Goal: Complete application form: Complete application form

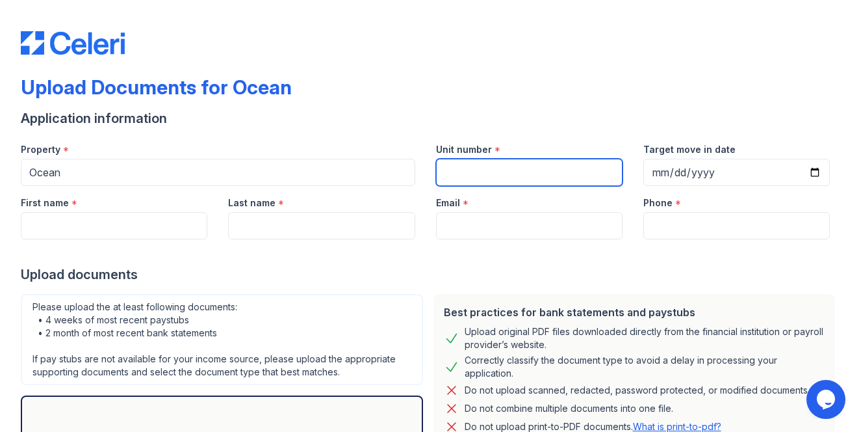
click at [541, 166] on input "Unit number" at bounding box center [529, 172] width 187 height 27
type input "3001"
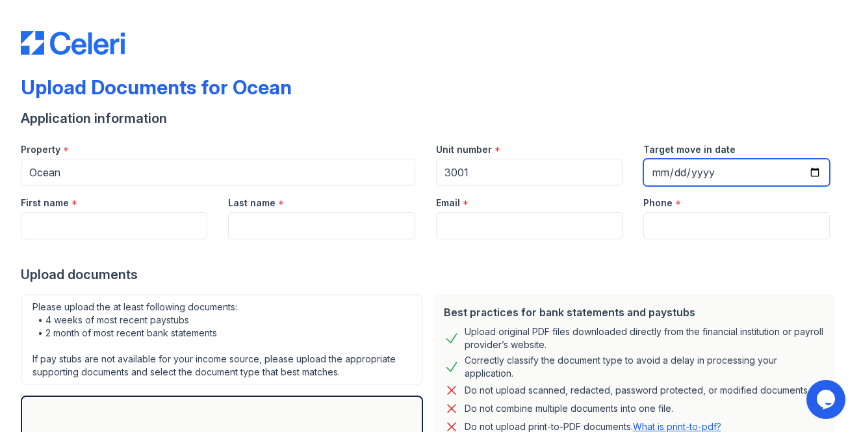
click at [818, 178] on input "Target move in date" at bounding box center [736, 172] width 187 height 27
click at [812, 170] on input "[DATE]" at bounding box center [736, 172] width 187 height 27
type input "[DATE]"
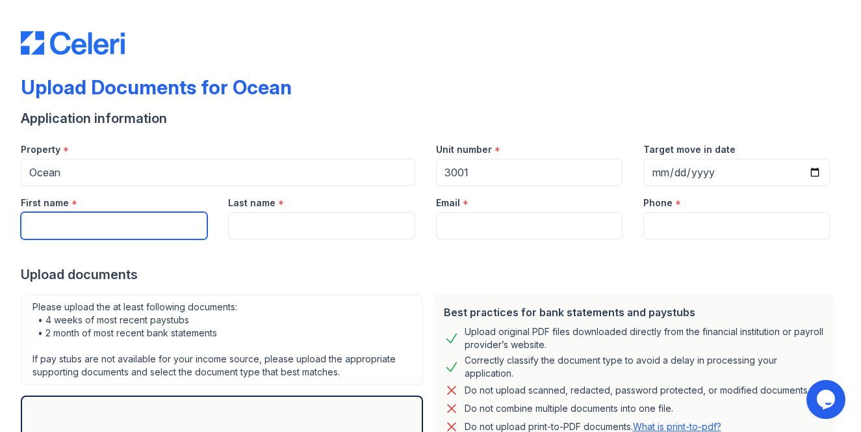
click at [71, 229] on input "First name" at bounding box center [114, 225] width 187 height 27
type input "[DEMOGRAPHIC_DATA]"
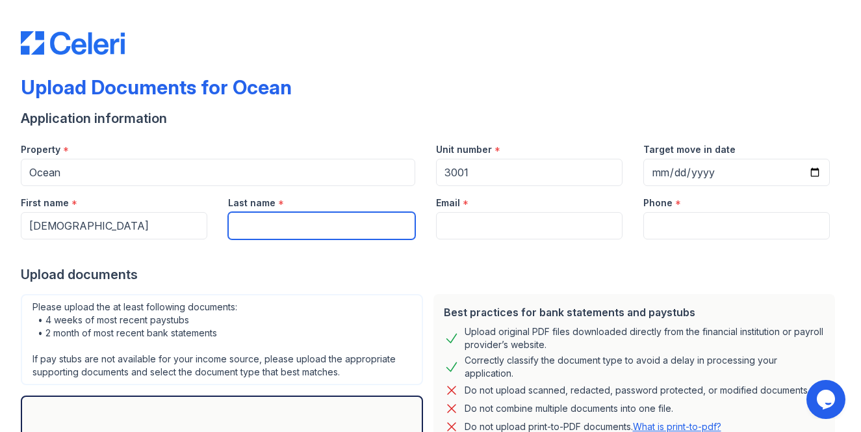
click at [242, 230] on input "Last name" at bounding box center [321, 225] width 187 height 27
type input "[PERSON_NAME]"
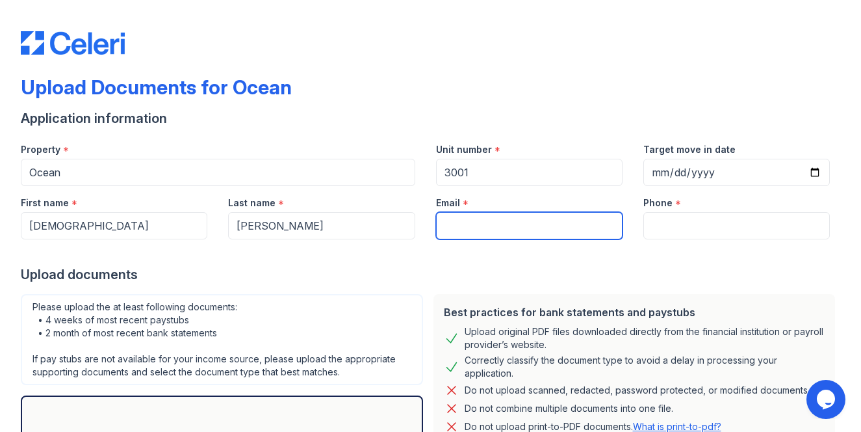
click at [456, 227] on input "Email" at bounding box center [529, 225] width 187 height 27
type input "[EMAIL_ADDRESS][DOMAIN_NAME]"
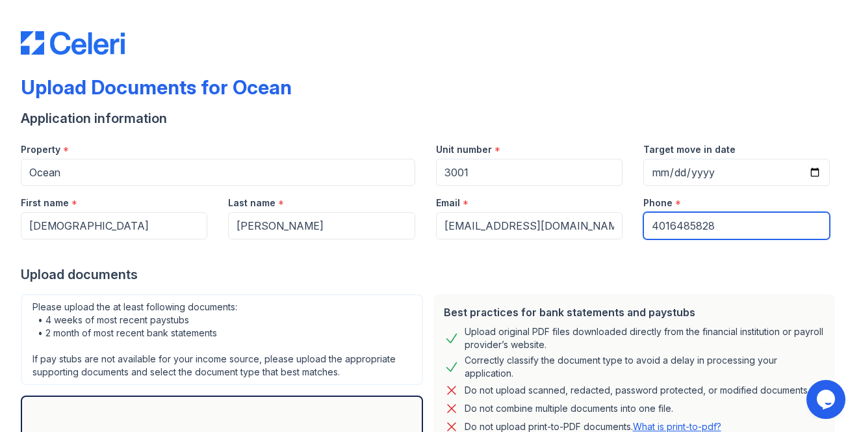
type input "4016485828"
click at [516, 279] on div "Upload documents" at bounding box center [431, 274] width 820 height 18
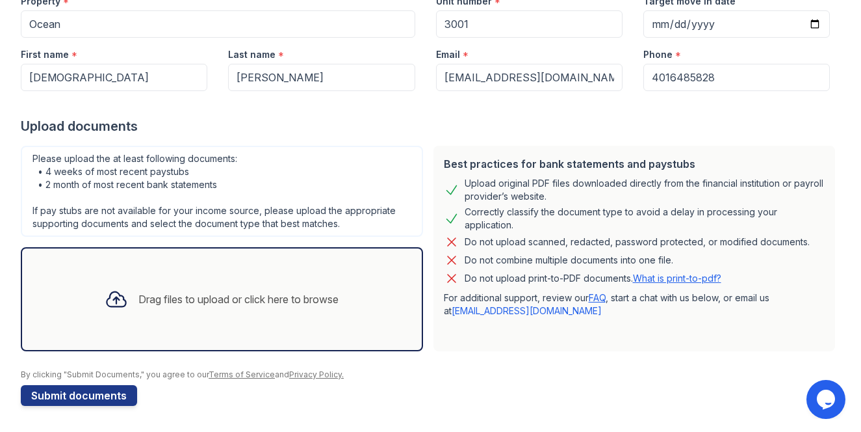
click at [208, 279] on div "Drag files to upload or click here to browse" at bounding box center [221, 299] width 255 height 44
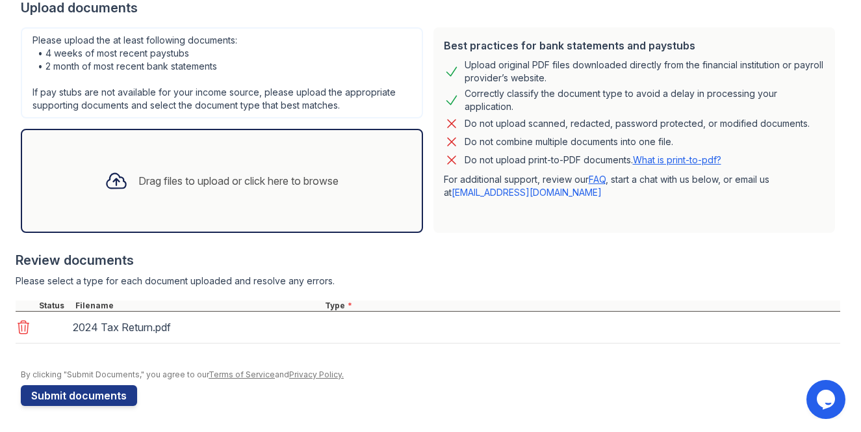
scroll to position [266, 0]
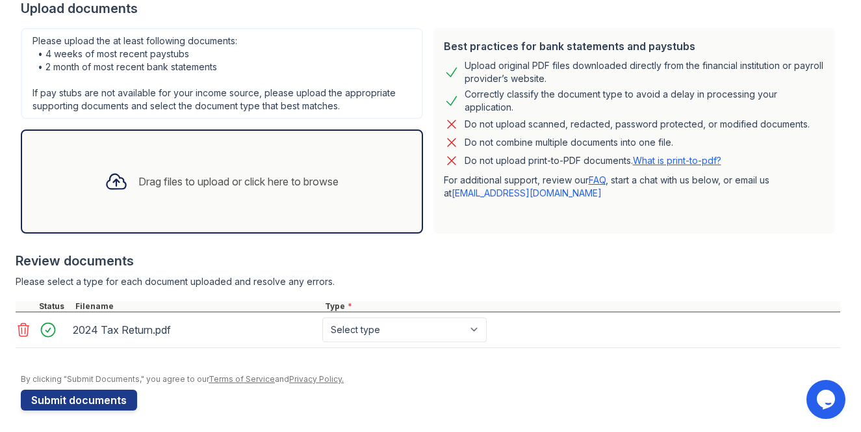
click at [218, 181] on div "Drag files to upload or click here to browse" at bounding box center [238, 182] width 200 height 16
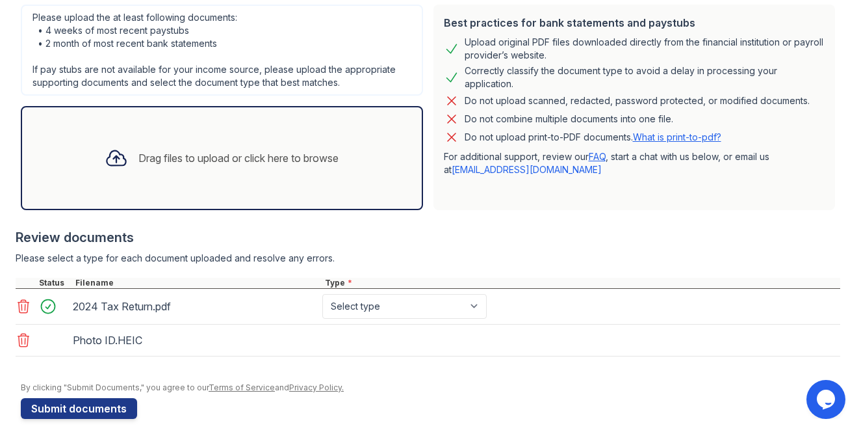
scroll to position [302, 0]
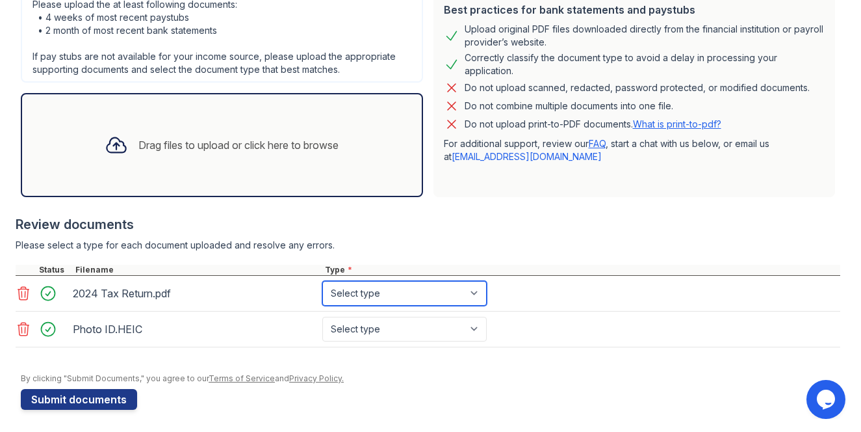
click at [352, 296] on select "Select type Paystub Bank Statement Offer Letter Tax Documents Benefit Award Let…" at bounding box center [404, 293] width 164 height 25
select select "tax_documents"
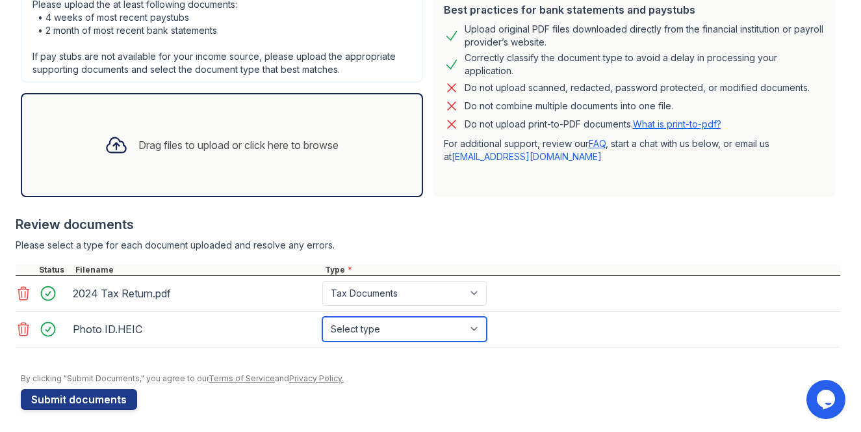
click at [351, 325] on select "Select type Paystub Bank Statement Offer Letter Tax Documents Benefit Award Let…" at bounding box center [404, 329] width 164 height 25
select select "other"
click at [205, 145] on div "Drag files to upload or click here to browse" at bounding box center [238, 145] width 200 height 16
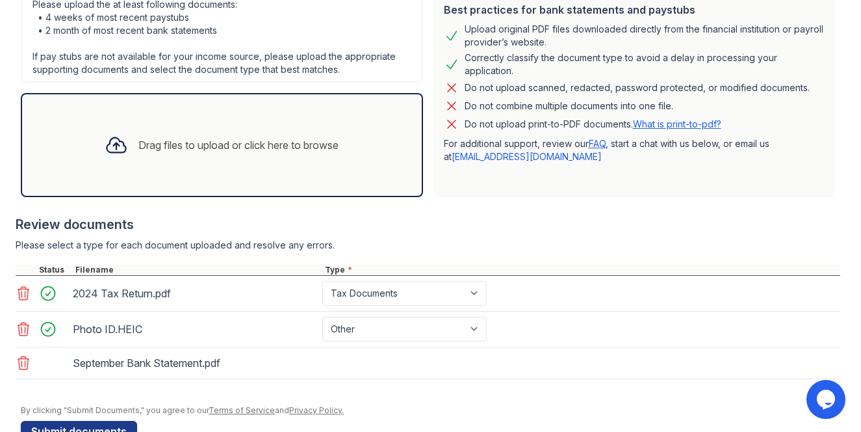
scroll to position [338, 0]
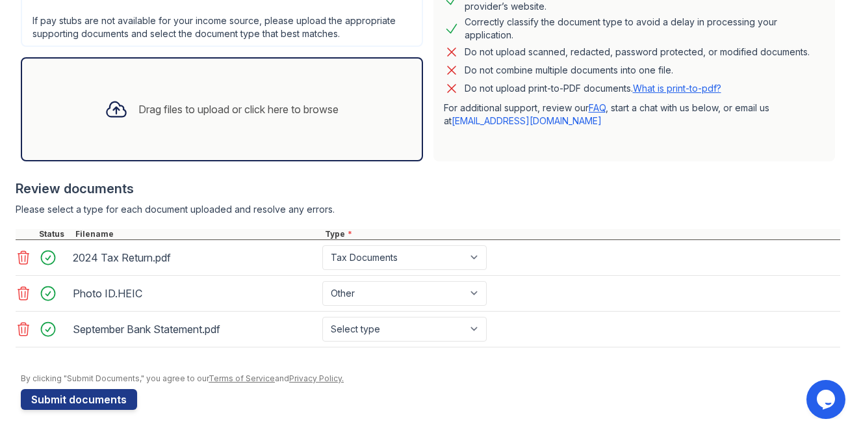
click at [194, 116] on div "Drag files to upload or click here to browse" at bounding box center [238, 109] width 200 height 16
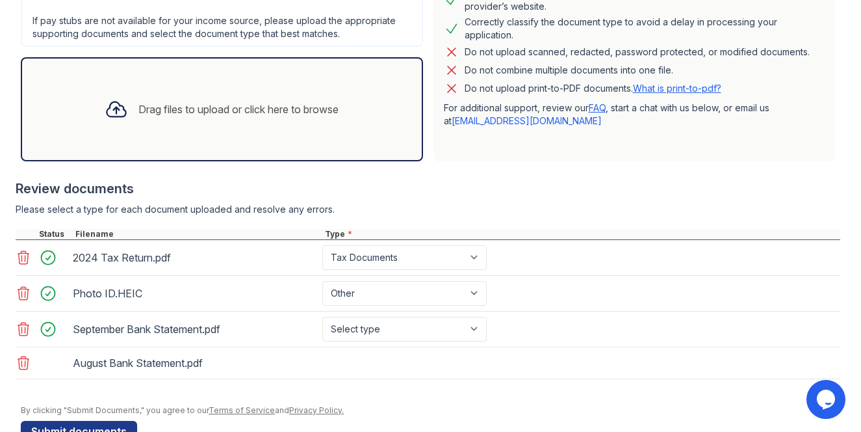
scroll to position [374, 0]
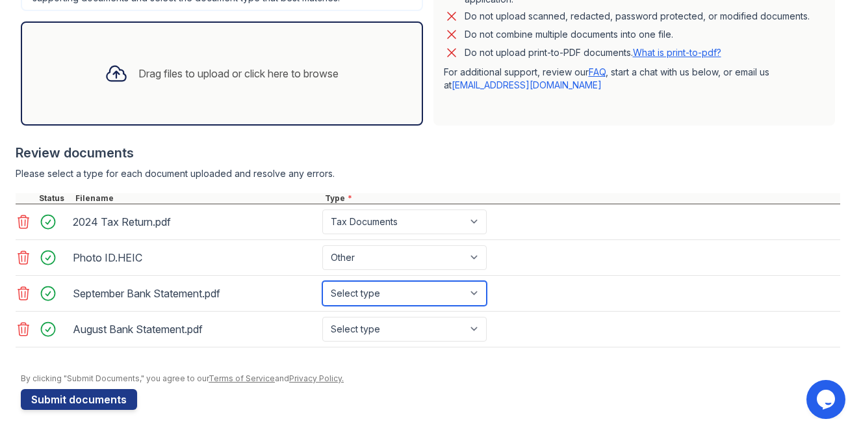
click at [356, 292] on select "Select type Paystub Bank Statement Offer Letter Tax Documents Benefit Award Let…" at bounding box center [404, 293] width 164 height 25
select select "bank_statement"
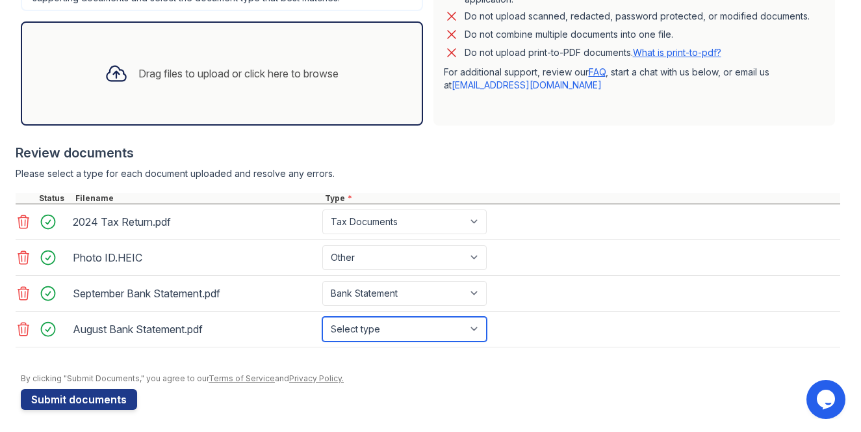
click at [350, 324] on select "Select type Paystub Bank Statement Offer Letter Tax Documents Benefit Award Let…" at bounding box center [404, 329] width 164 height 25
select select "bank_statement"
click at [170, 73] on div "Drag files to upload or click here to browse" at bounding box center [238, 74] width 200 height 16
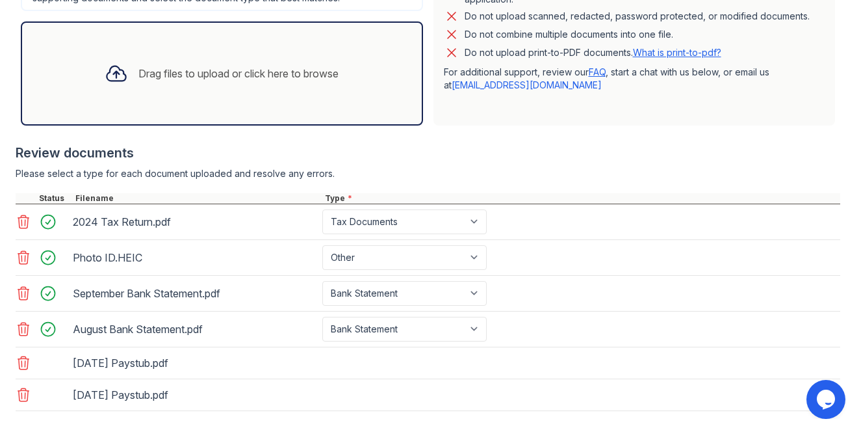
scroll to position [441, 0]
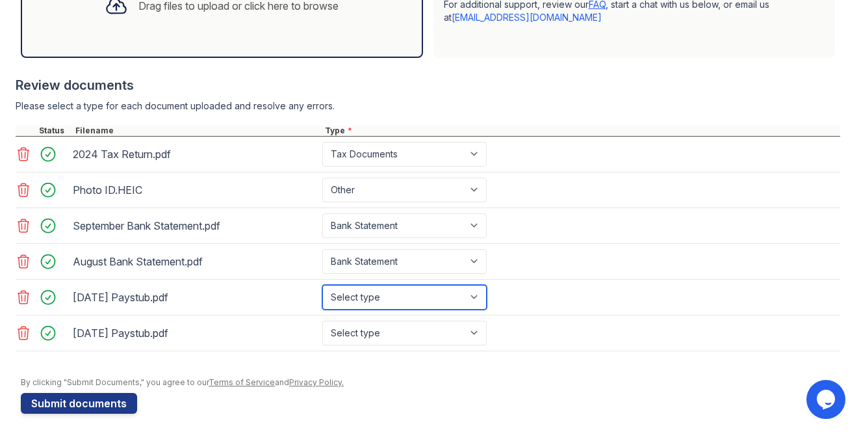
click at [374, 302] on select "Select type Paystub Bank Statement Offer Letter Tax Documents Benefit Award Let…" at bounding box center [404, 297] width 164 height 25
select select "paystub"
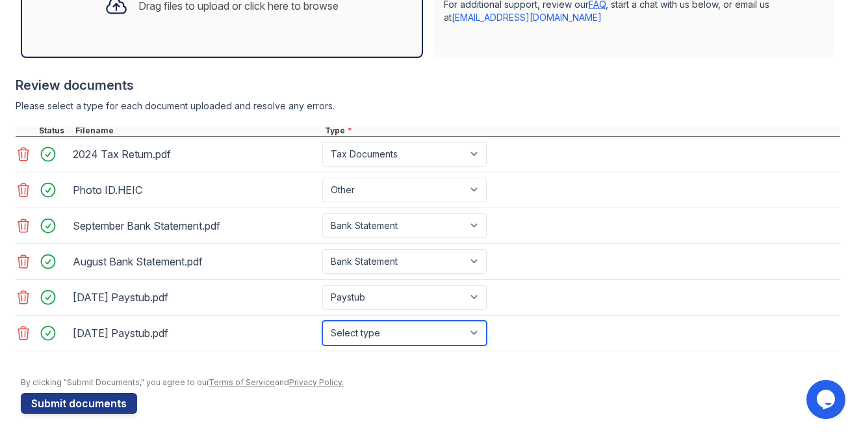
click at [359, 331] on select "Select type Paystub Bank Statement Offer Letter Tax Documents Benefit Award Let…" at bounding box center [404, 332] width 164 height 25
select select "paystub"
click at [253, 354] on div at bounding box center [428, 357] width 825 height 13
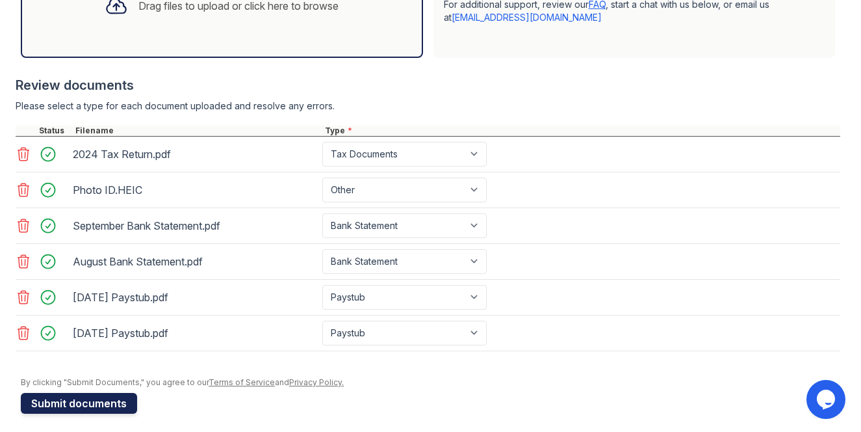
click at [87, 404] on button "Submit documents" at bounding box center [79, 403] width 116 height 21
